Goal: Information Seeking & Learning: Learn about a topic

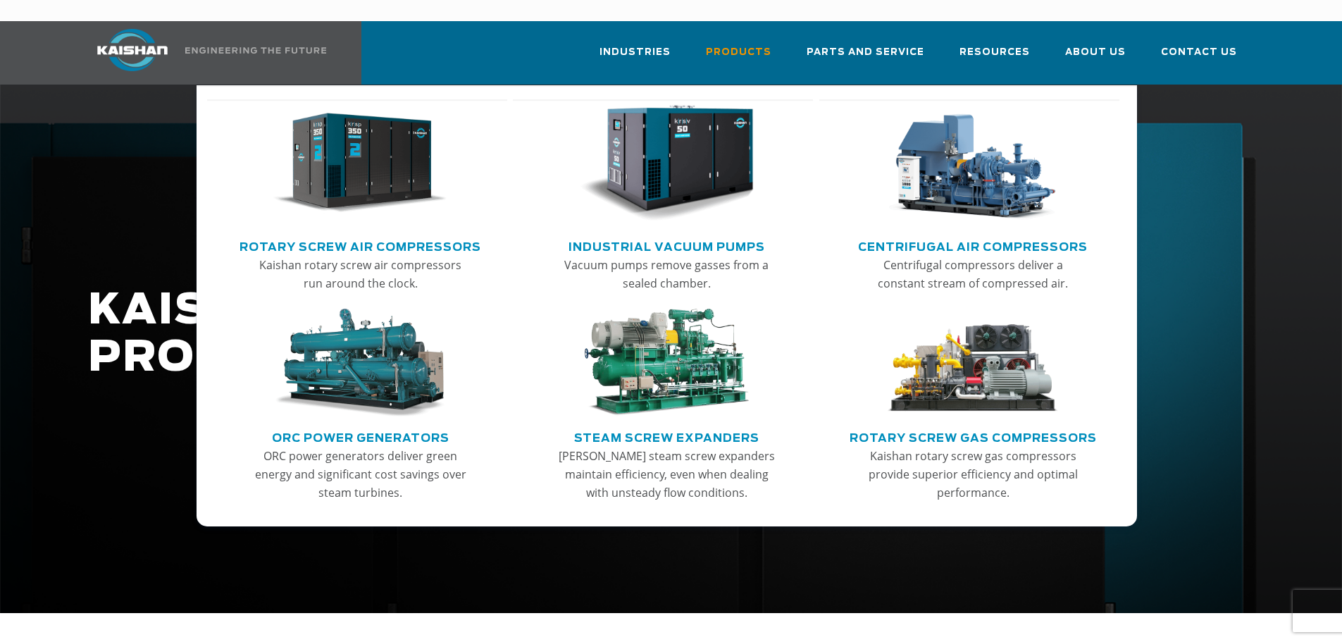
click at [663, 235] on link "Industrial Vacuum Pumps" at bounding box center [667, 245] width 197 height 21
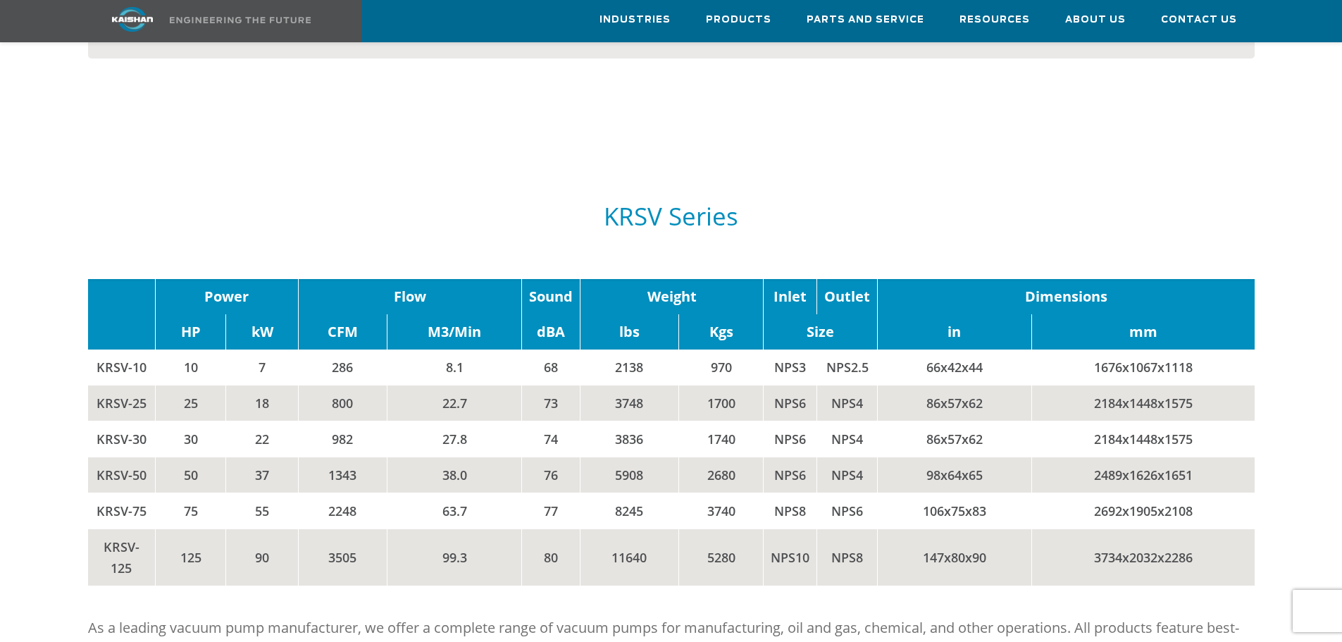
scroll to position [1480, 0]
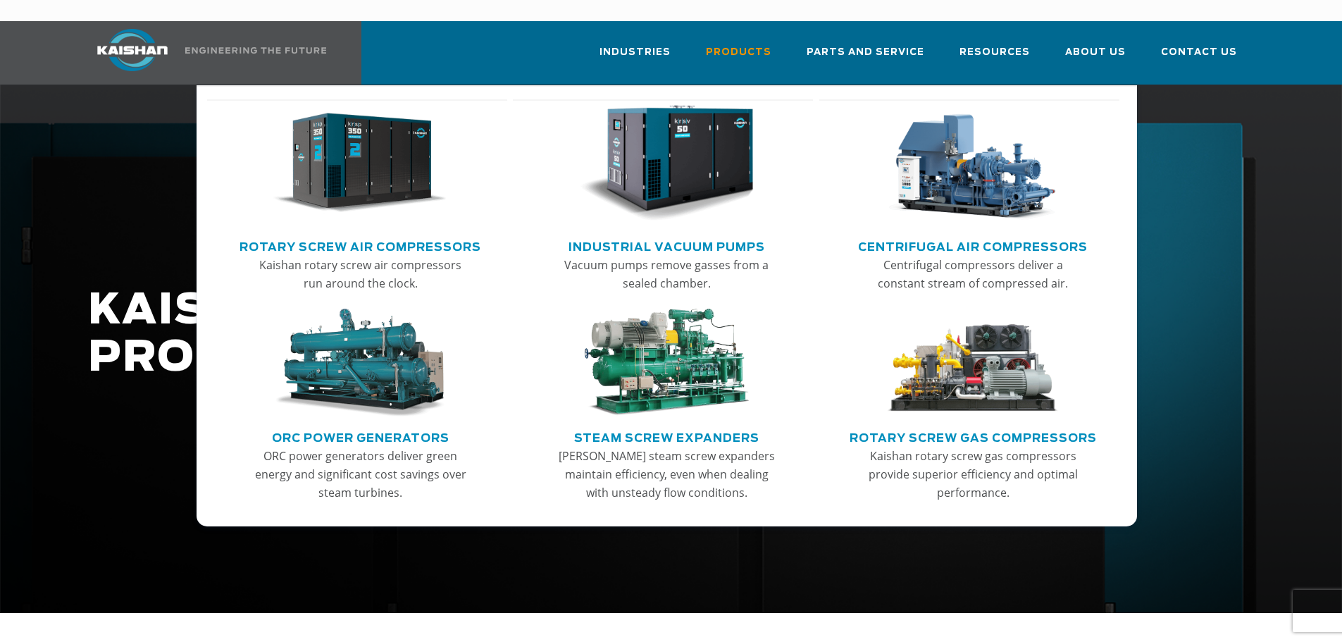
click at [360, 347] on img "Main menu" at bounding box center [359, 363] width 173 height 109
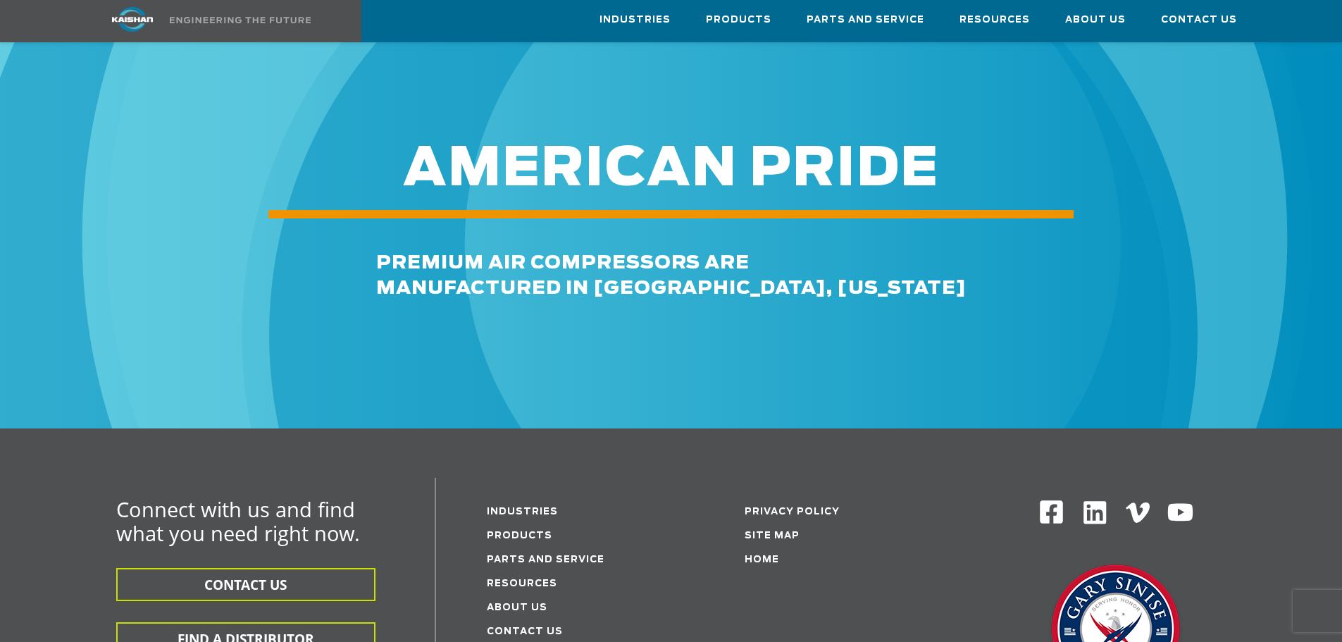
scroll to position [1832, 0]
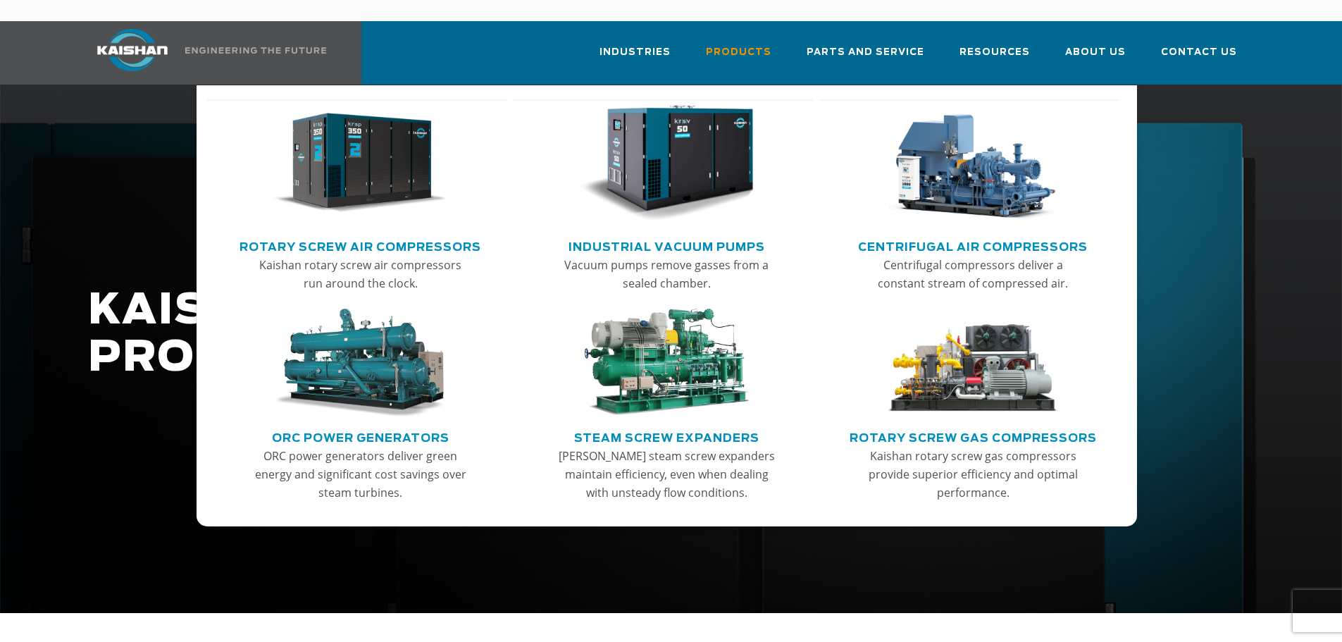
click at [977, 163] on img "Main menu" at bounding box center [972, 163] width 173 height 117
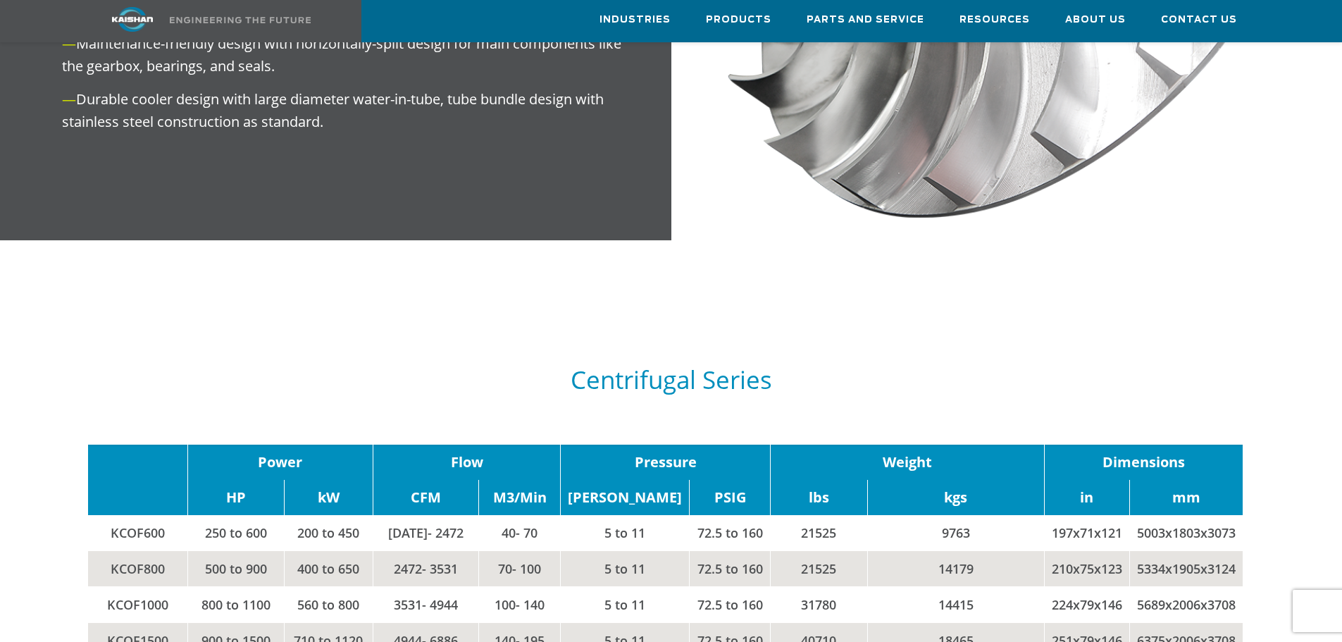
scroll to position [1762, 0]
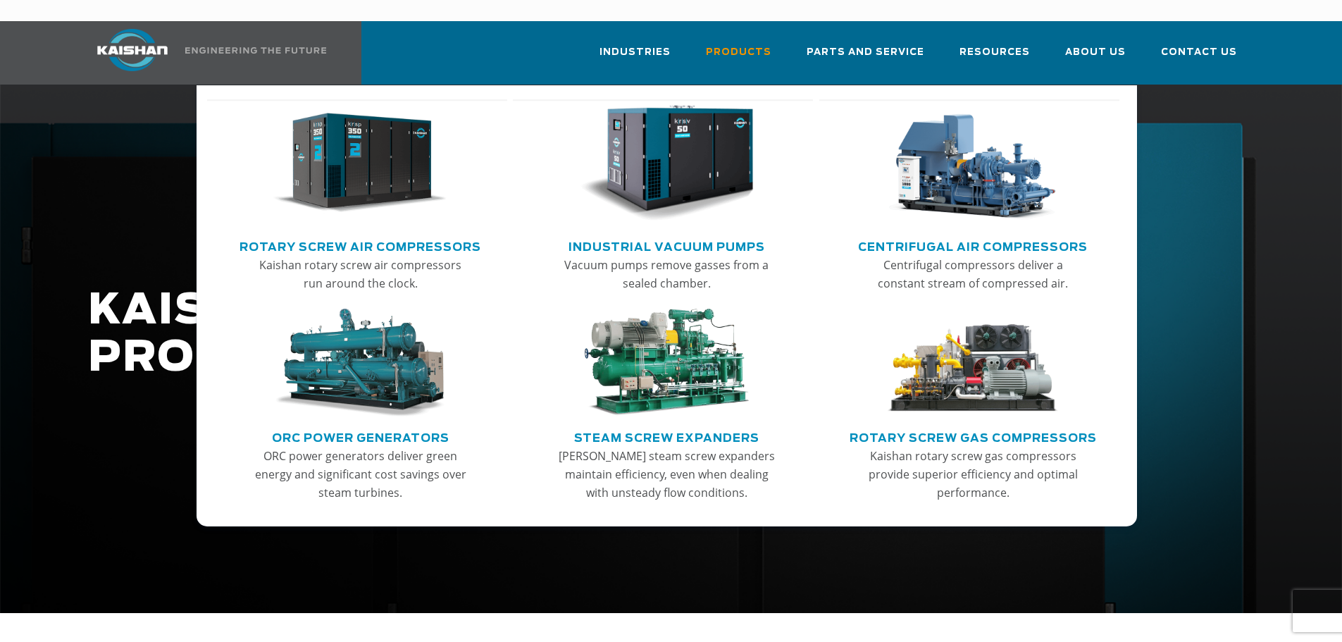
click at [956, 426] on link "Rotary Screw Gas Compressors" at bounding box center [973, 436] width 247 height 21
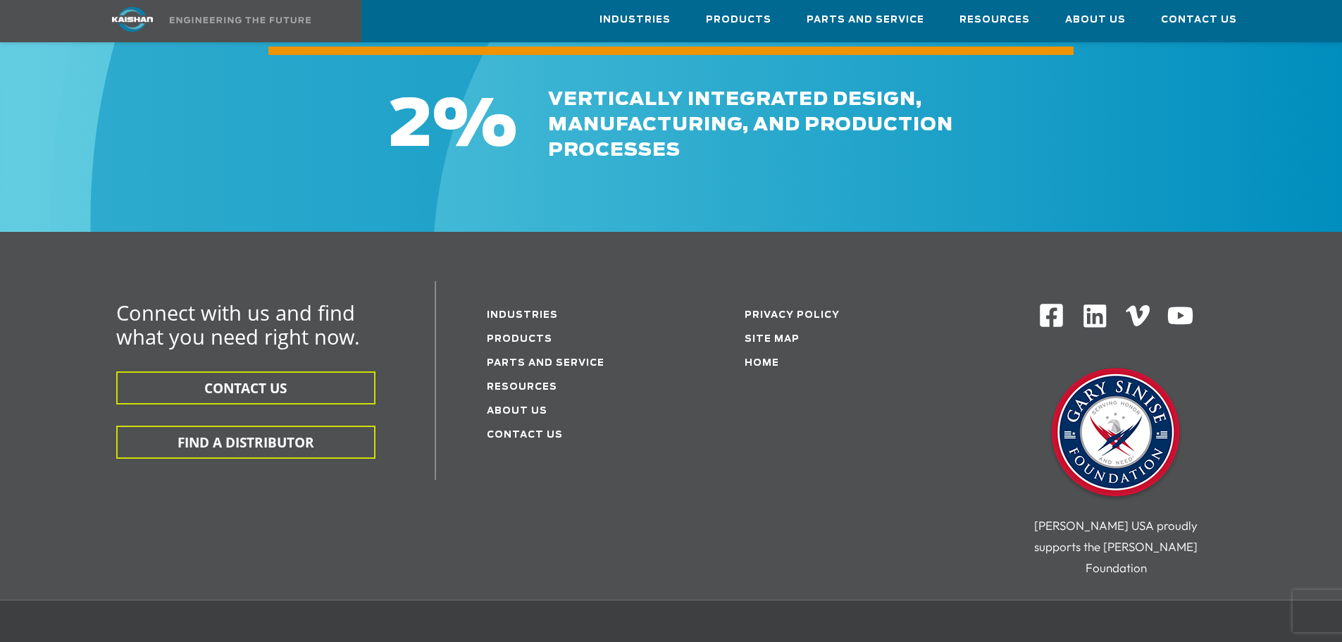
scroll to position [2325, 0]
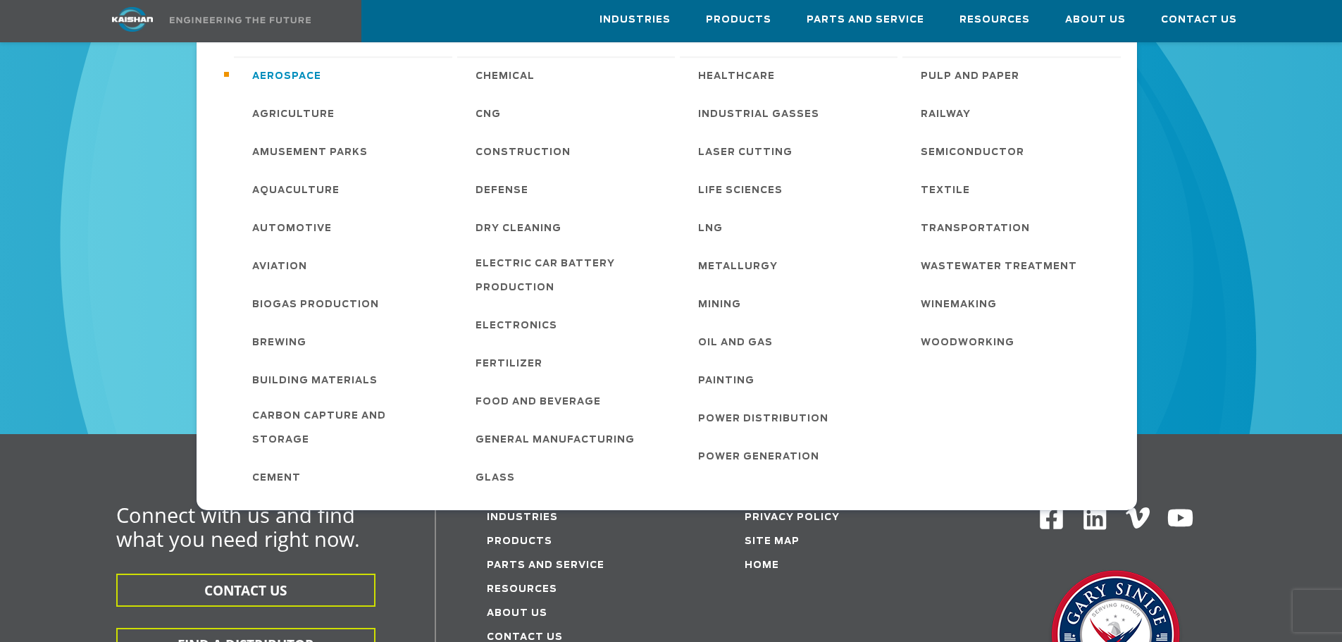
click at [287, 78] on span "Aerospace" at bounding box center [286, 77] width 69 height 24
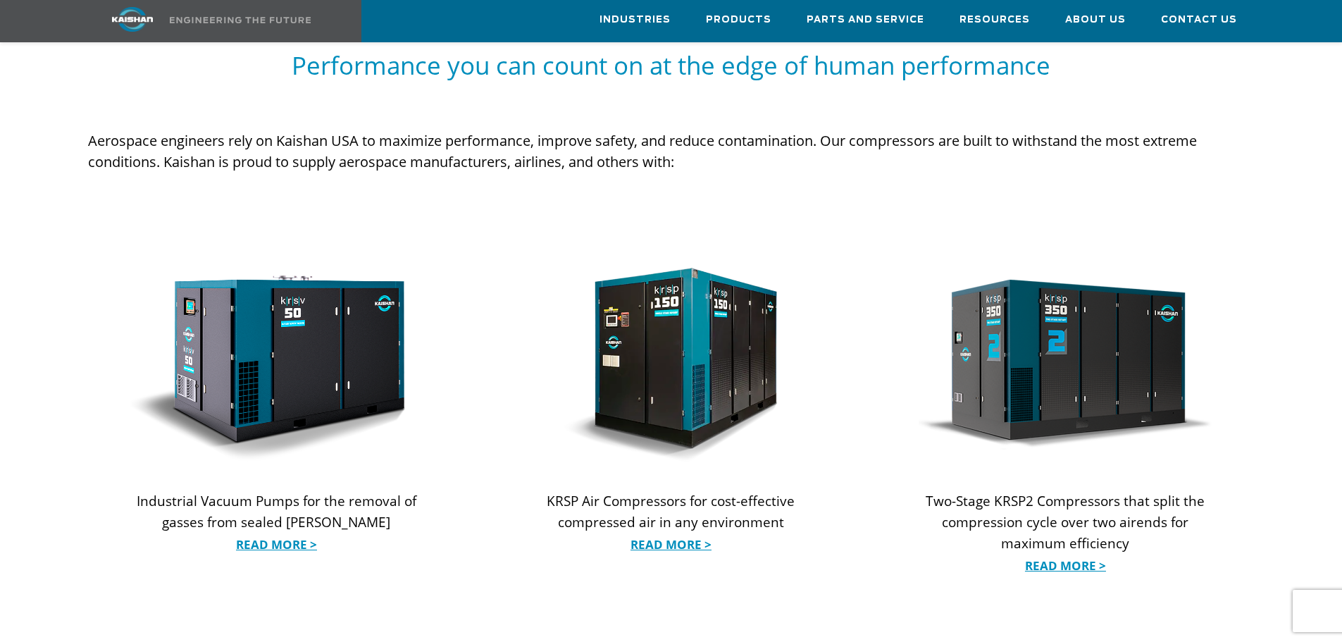
scroll to position [1268, 0]
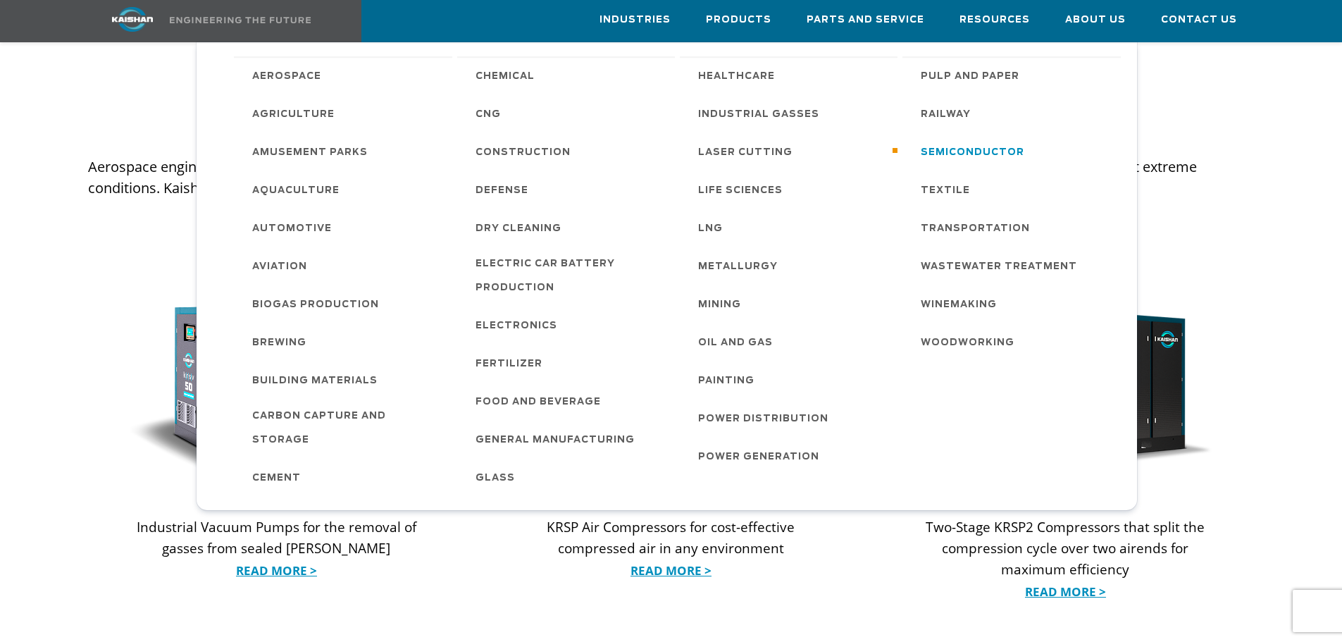
click at [960, 152] on span "Semiconductor" at bounding box center [973, 153] width 104 height 24
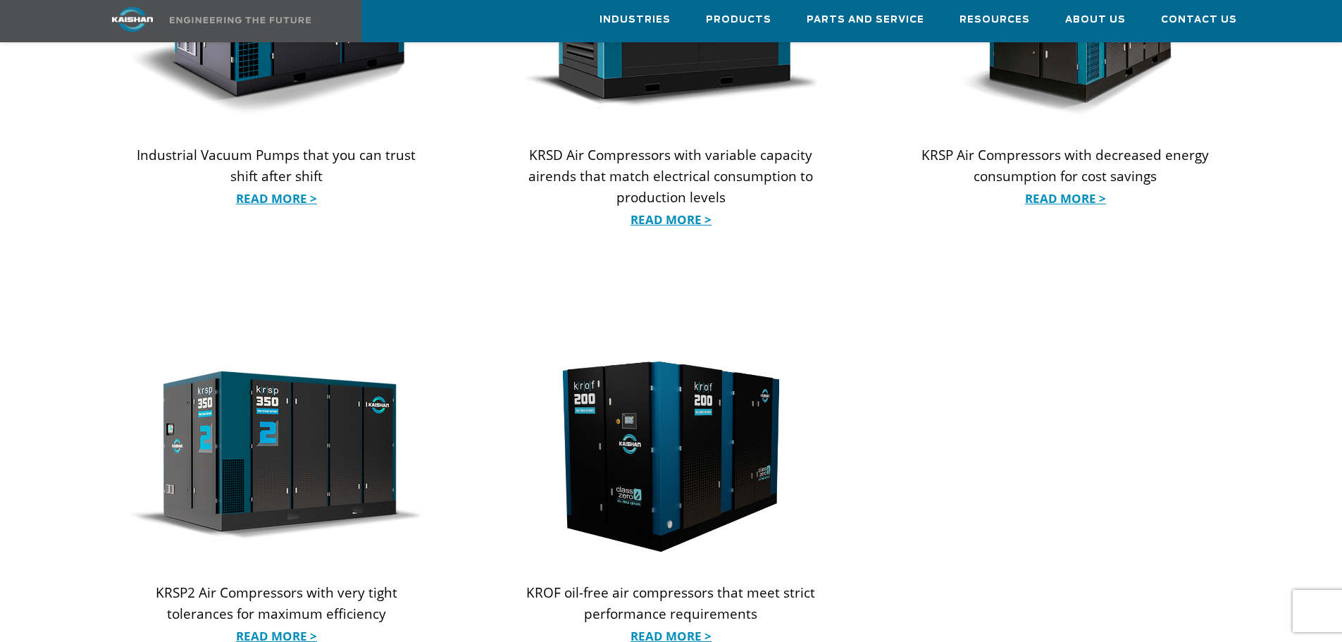
scroll to position [1762, 0]
